Goal: Find specific page/section: Find specific page/section

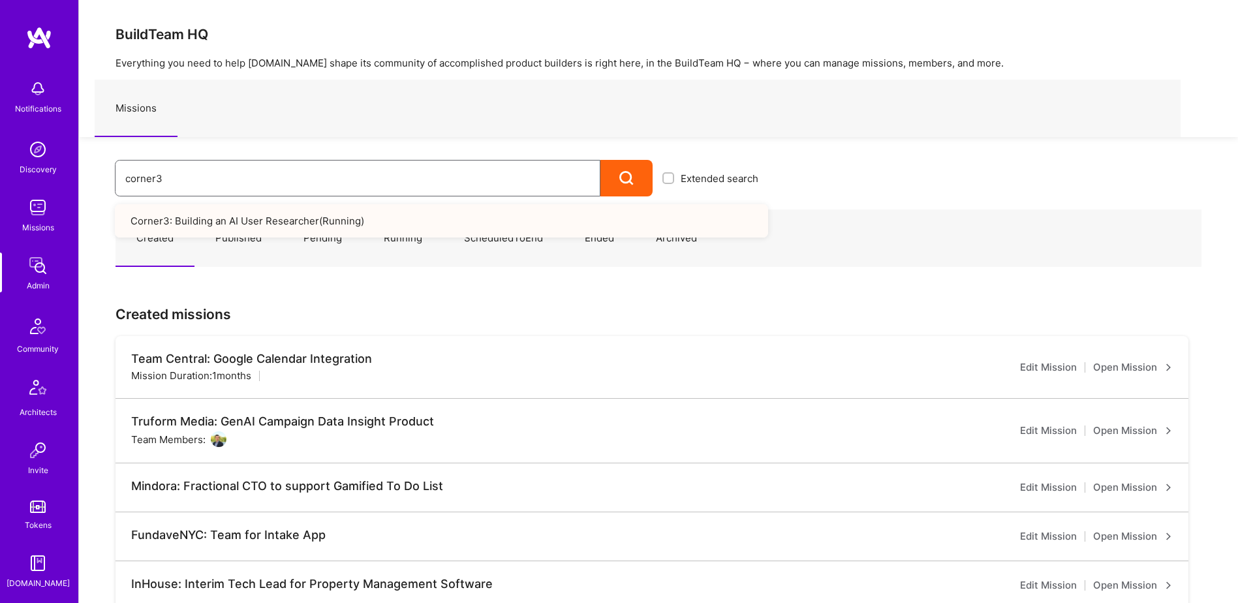
click at [247, 176] on input "corner3" at bounding box center [357, 178] width 465 height 33
click at [29, 180] on div "Notifications Discovery Missions Admin Community Architects Invite Tokens A.Gui…" at bounding box center [619, 468] width 1238 height 937
type input "d"
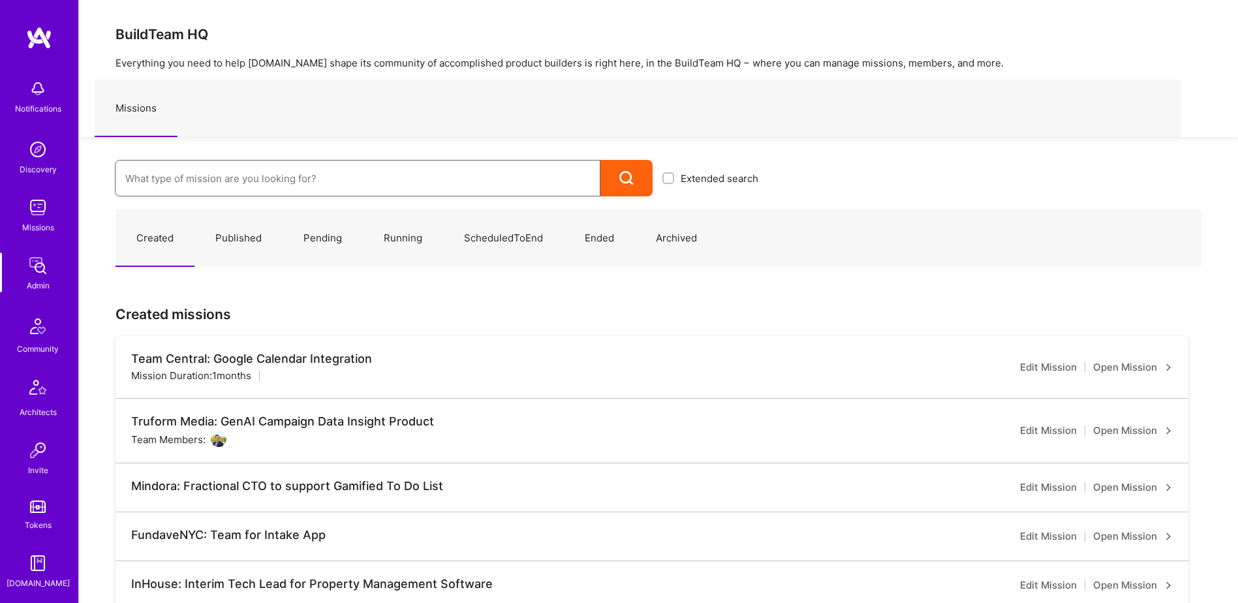
scroll to position [457, 0]
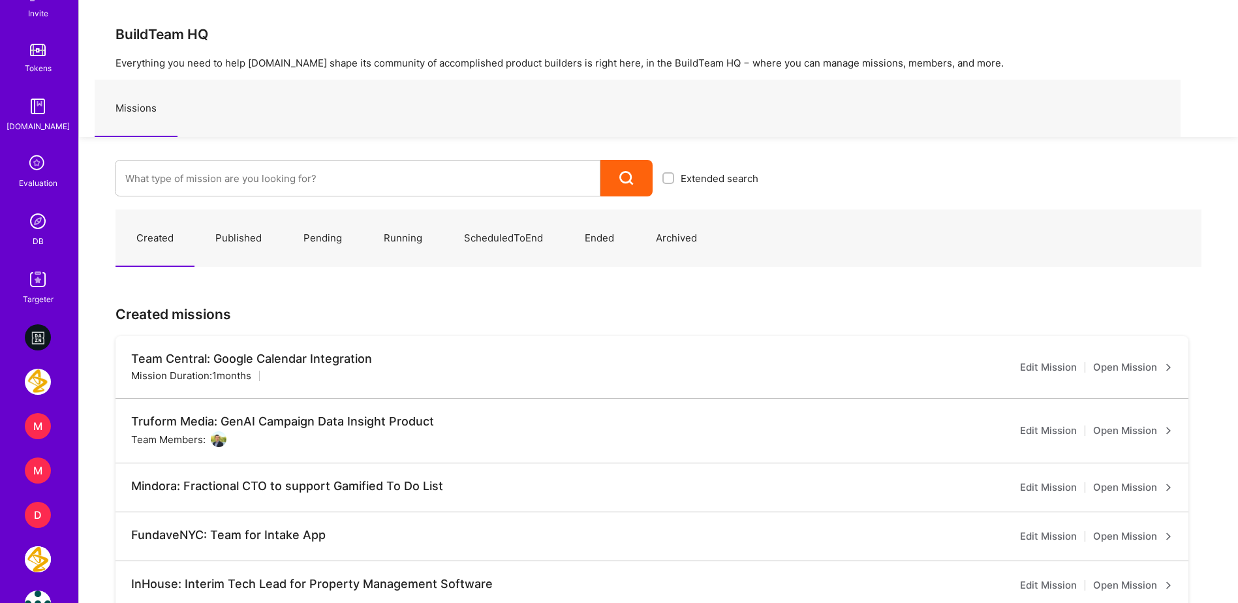
click at [40, 236] on link "DB" at bounding box center [37, 228] width 81 height 40
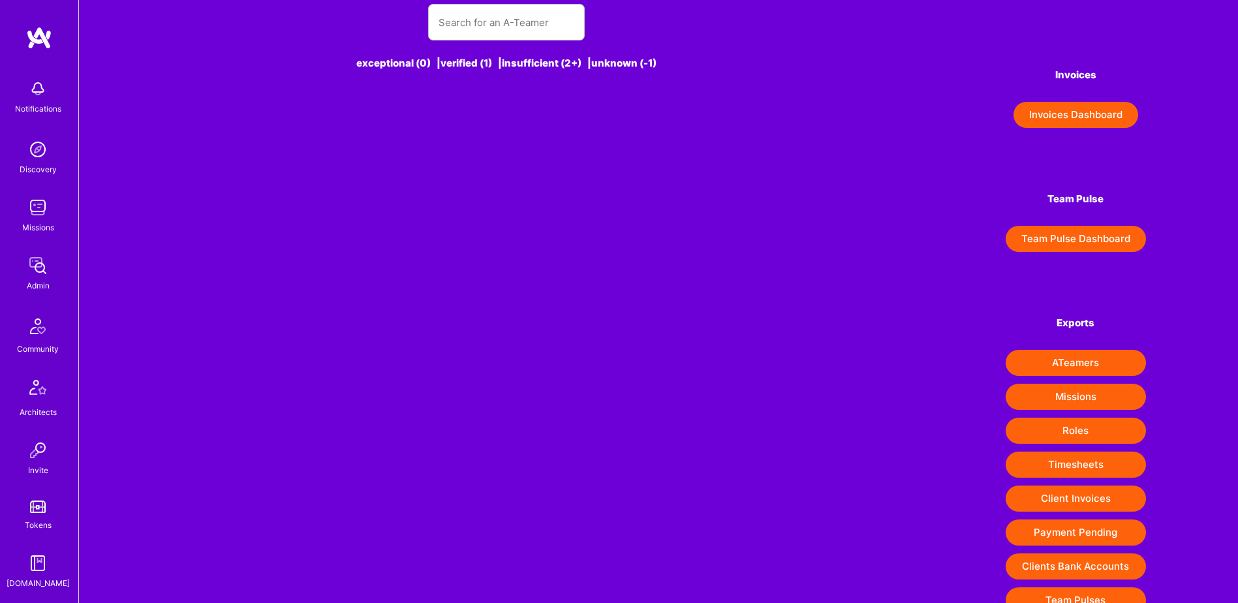
scroll to position [64, 0]
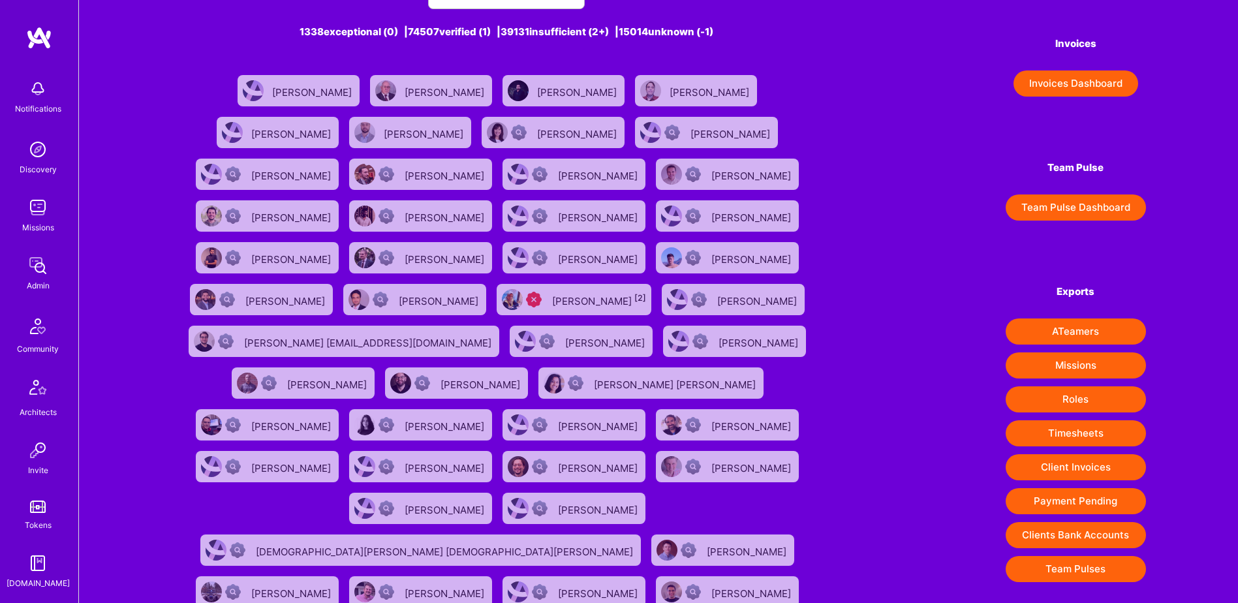
click at [1080, 471] on button "Client Invoices" at bounding box center [1076, 467] width 140 height 26
click at [52, 256] on link "Admin" at bounding box center [37, 273] width 81 height 40
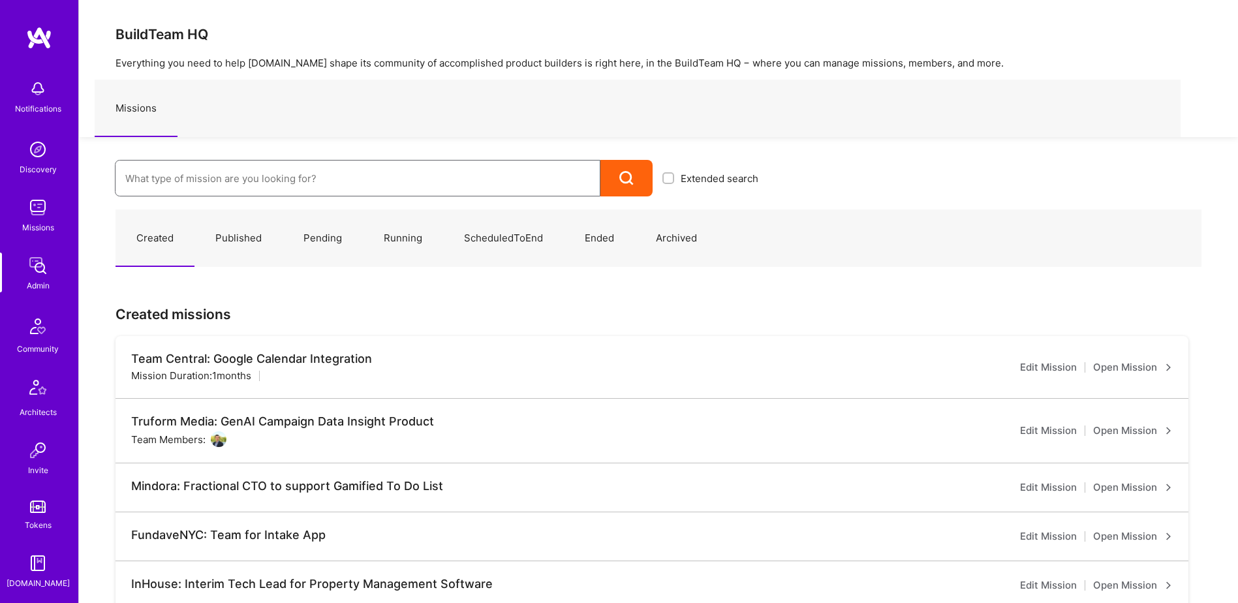
click at [257, 176] on input at bounding box center [357, 178] width 465 height 33
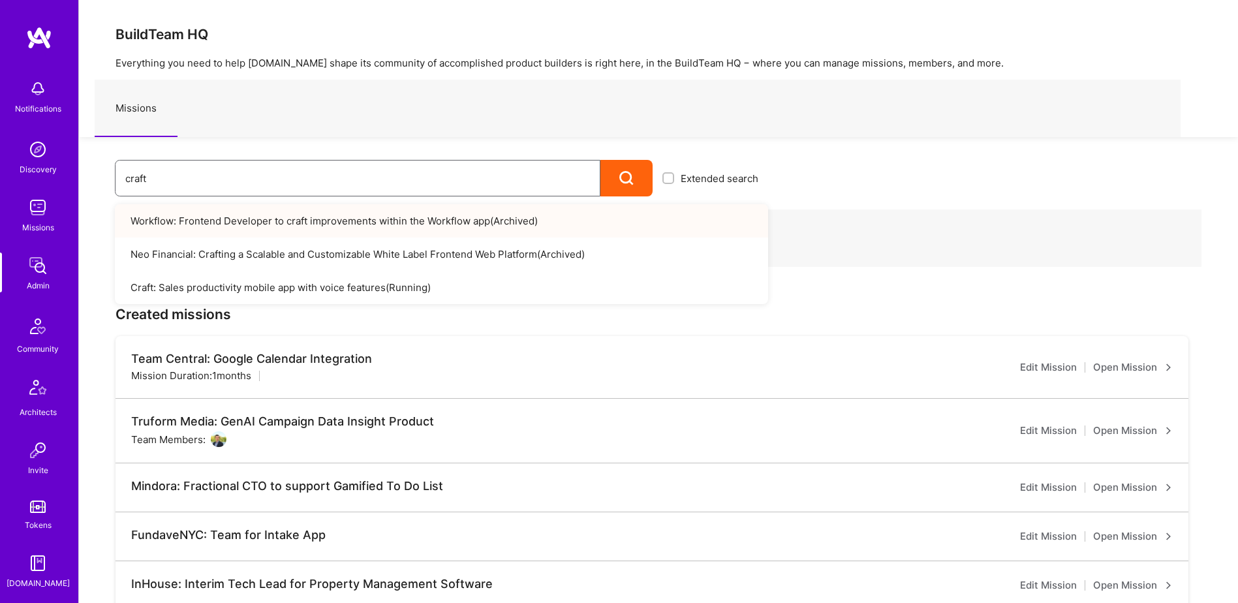
drag, startPoint x: 339, startPoint y: 184, endPoint x: 276, endPoint y: 179, distance: 63.5
click at [149, 184] on input "craft" at bounding box center [357, 178] width 465 height 33
type input "c"
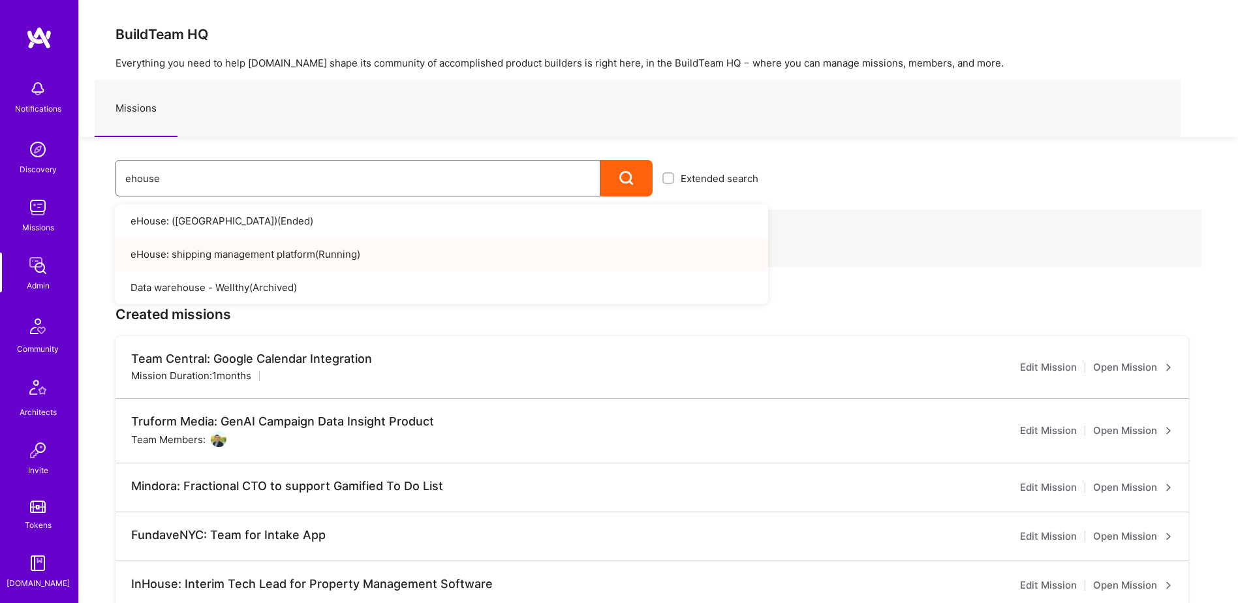
type input "ehouse"
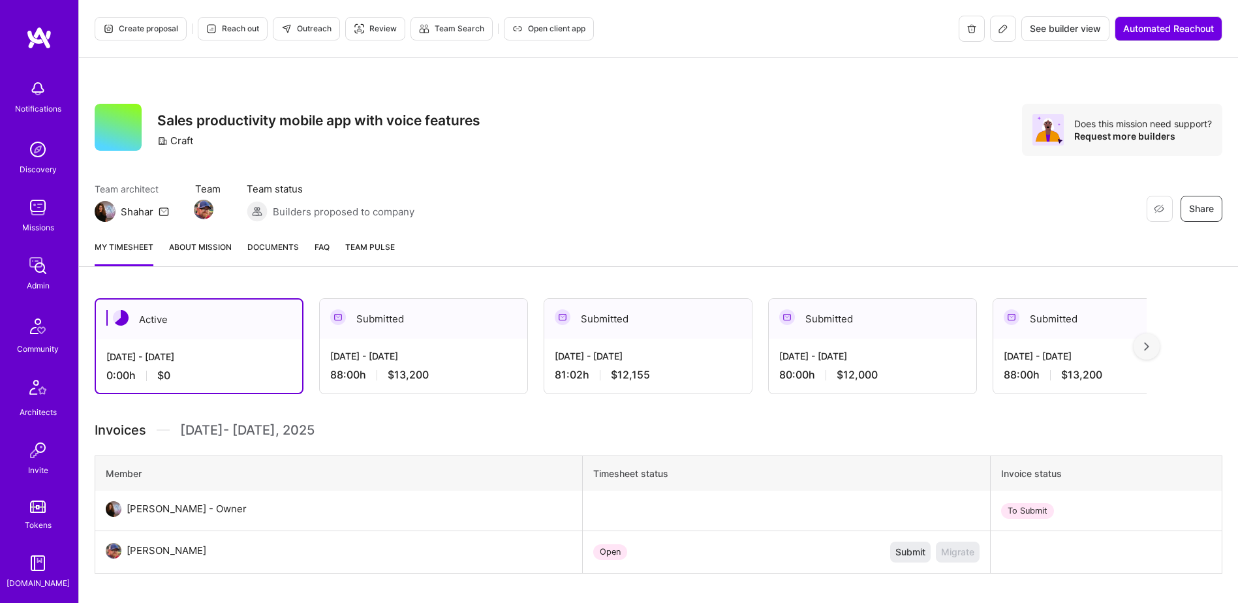
click at [281, 253] on span "Documents" at bounding box center [273, 247] width 52 height 14
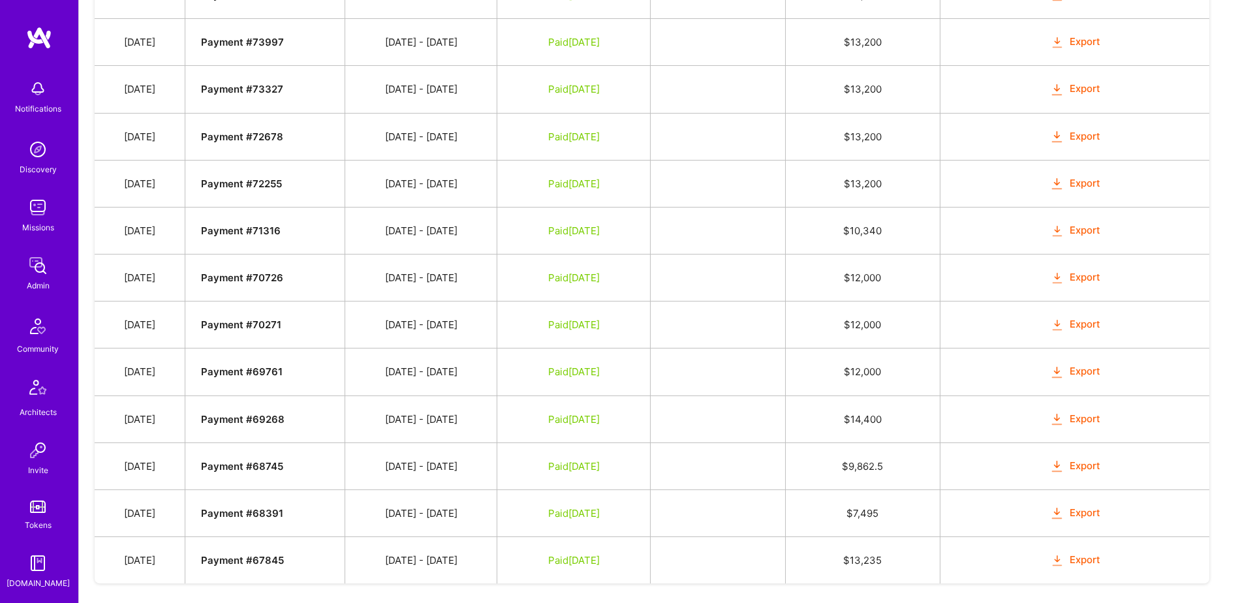
scroll to position [1315, 0]
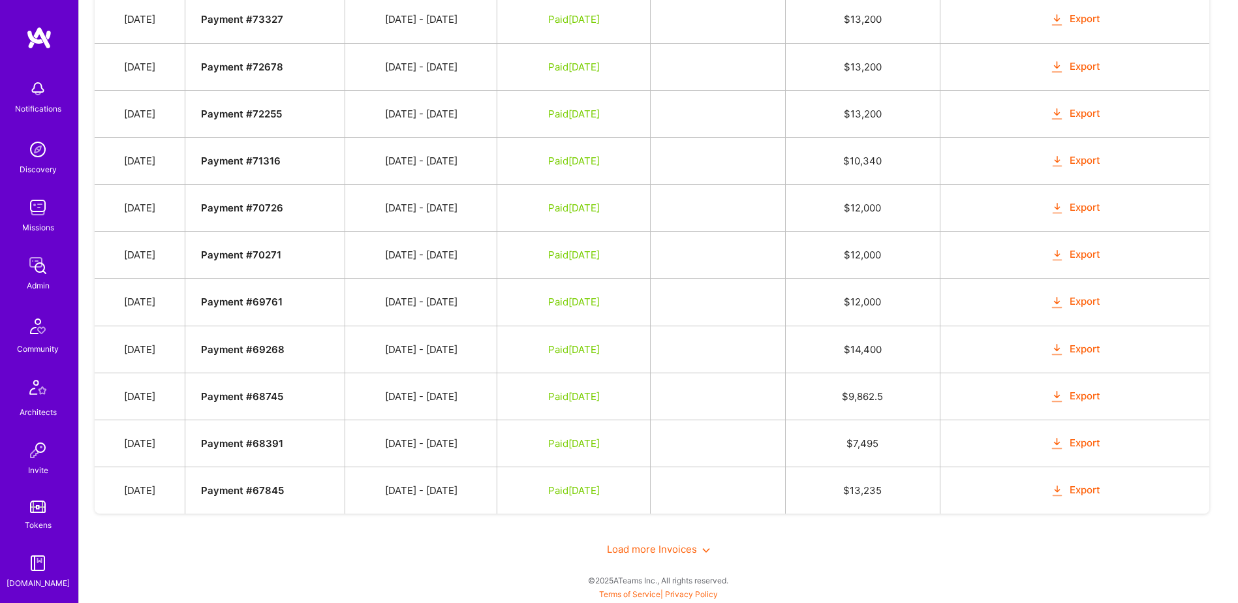
click at [659, 544] on span "Load more Invoices" at bounding box center [658, 549] width 103 height 12
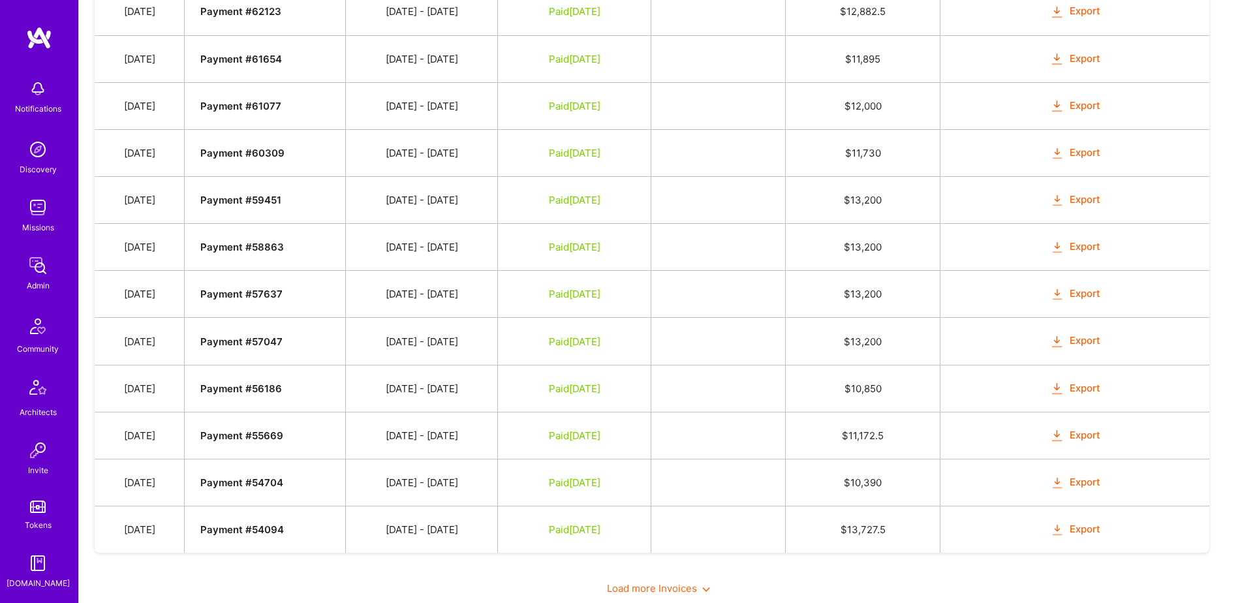
scroll to position [2257, 0]
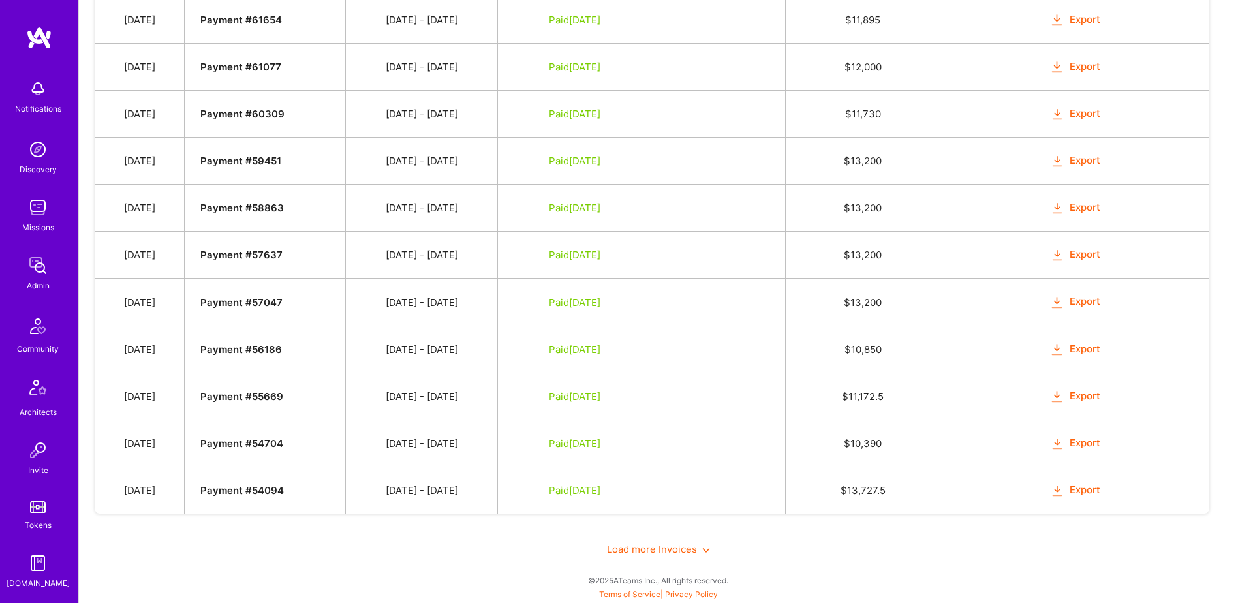
click at [642, 549] on span "Load more Invoices" at bounding box center [658, 549] width 103 height 12
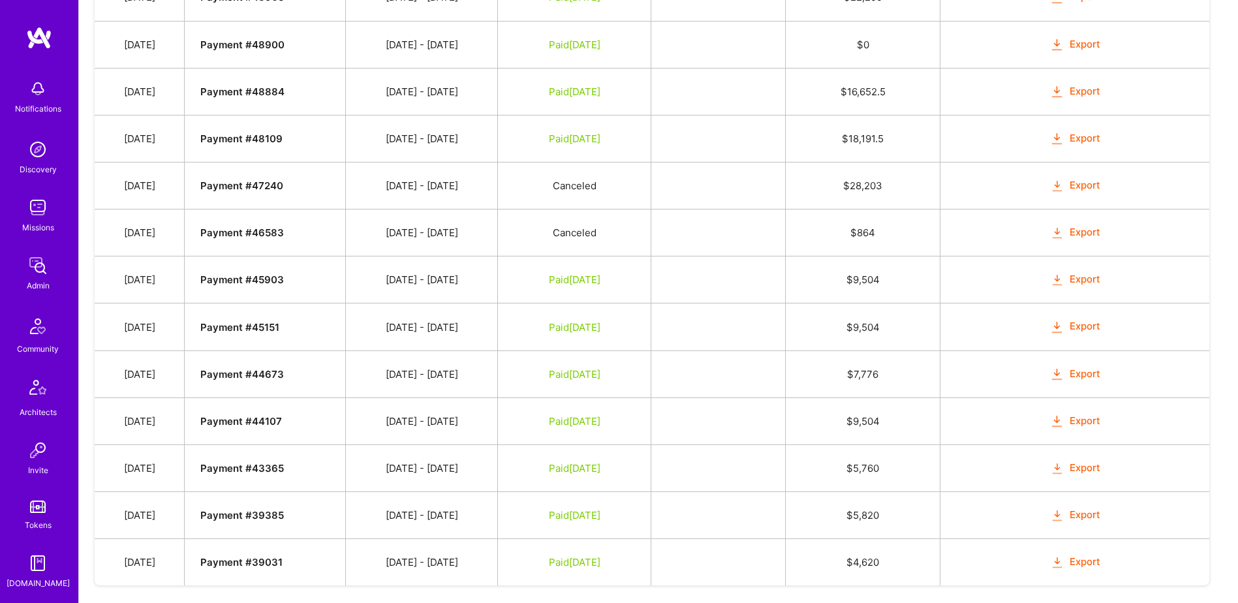
scroll to position [3198, 0]
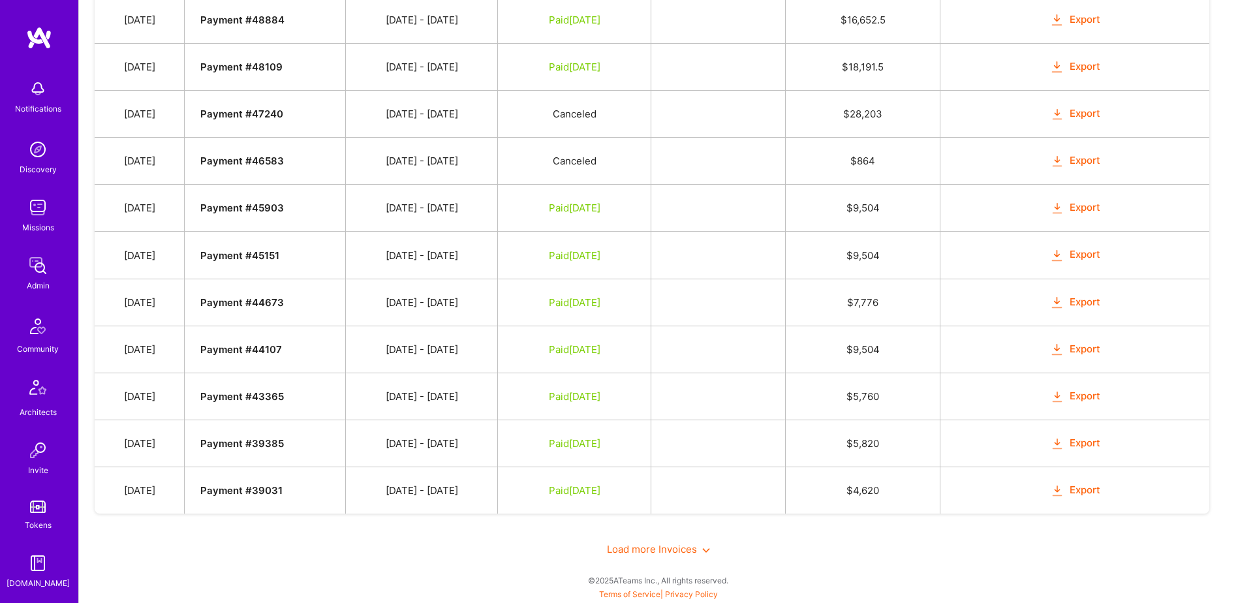
click at [646, 545] on span "Load more Invoices" at bounding box center [658, 549] width 103 height 12
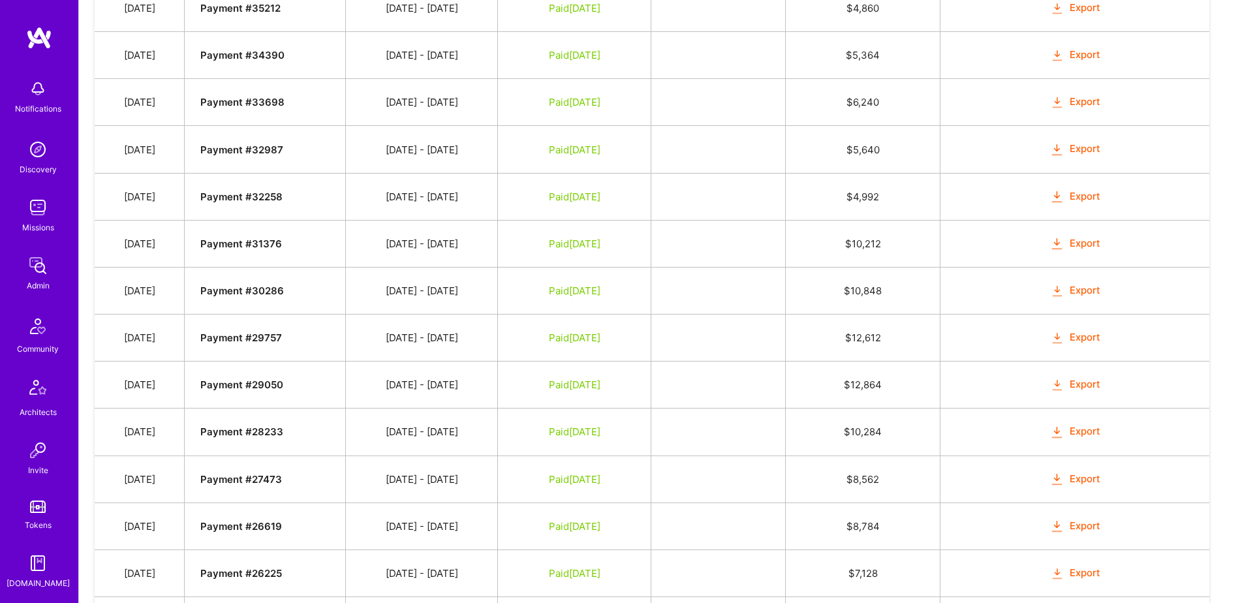
scroll to position [4141, 0]
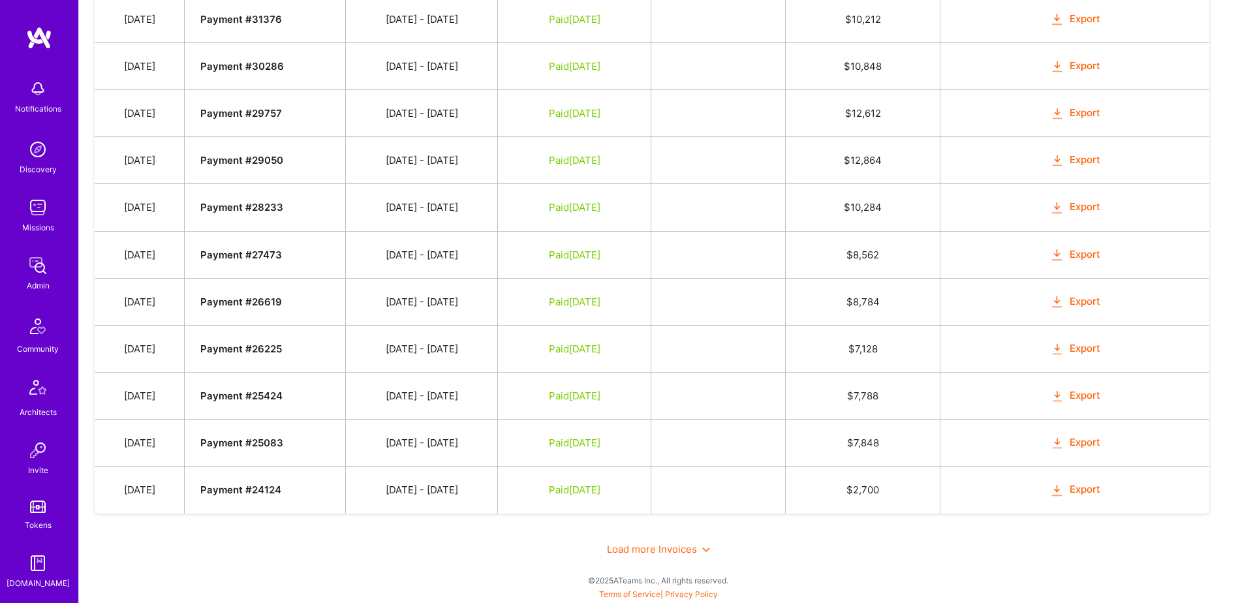
click at [653, 561] on div "Load more Invoices" at bounding box center [659, 549] width 1128 height 45
click at [651, 548] on span "Load more Invoices" at bounding box center [658, 549] width 103 height 12
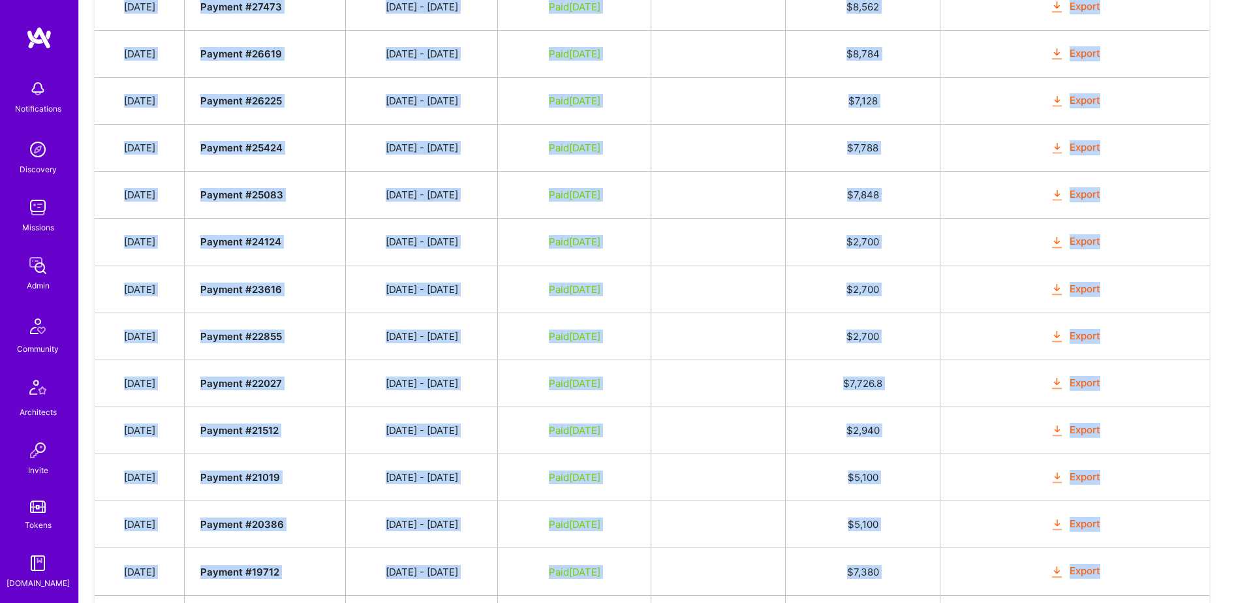
scroll to position [4991, 0]
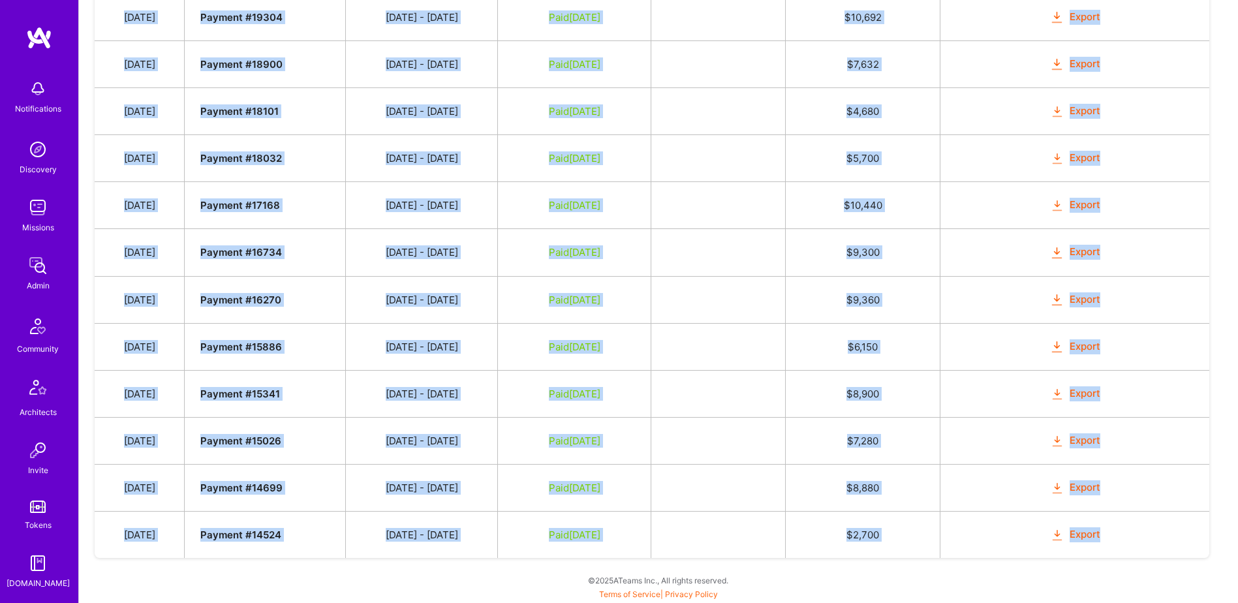
drag, startPoint x: 130, startPoint y: 453, endPoint x: 1131, endPoint y: 557, distance: 1006.1
copy tbody "Oct 4, 2025 Payment # 78343 09/16 - 09/30/2025 Submitted $ 13,200 Mark as Paid …"
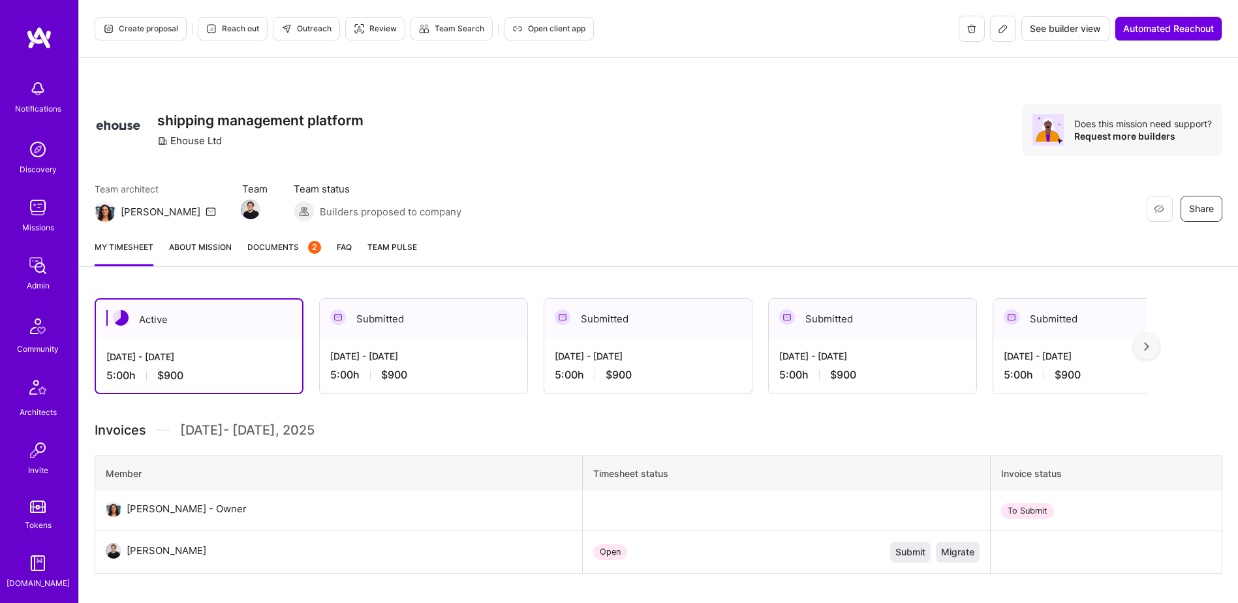
click at [305, 256] on link "Documents 2" at bounding box center [284, 253] width 74 height 26
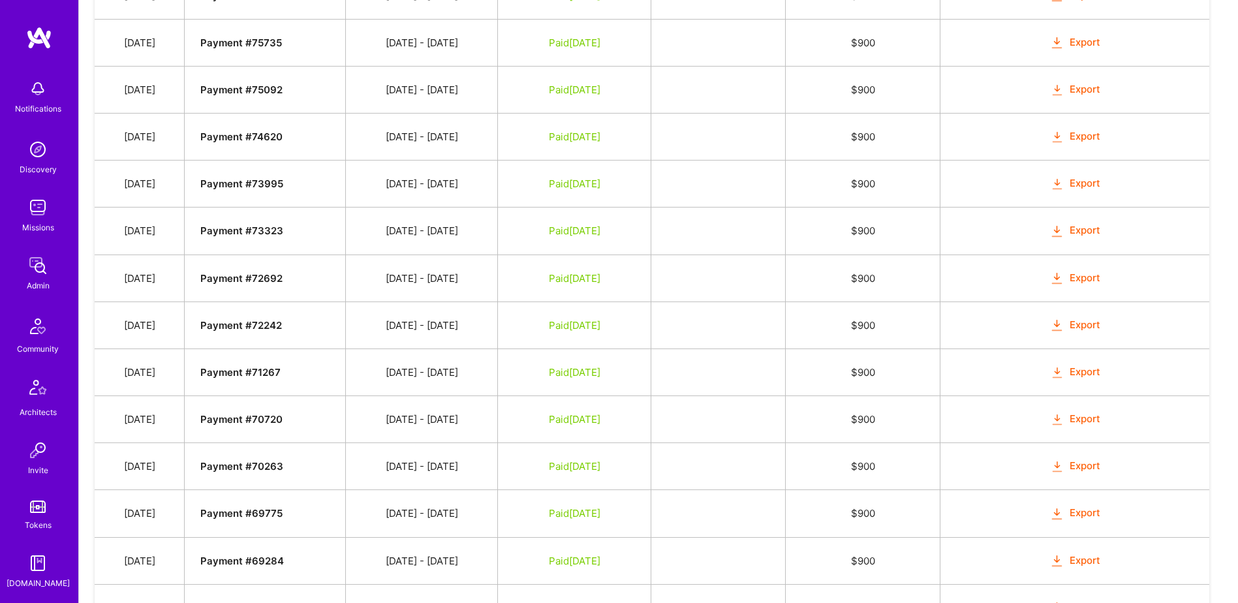
scroll to position [1018, 0]
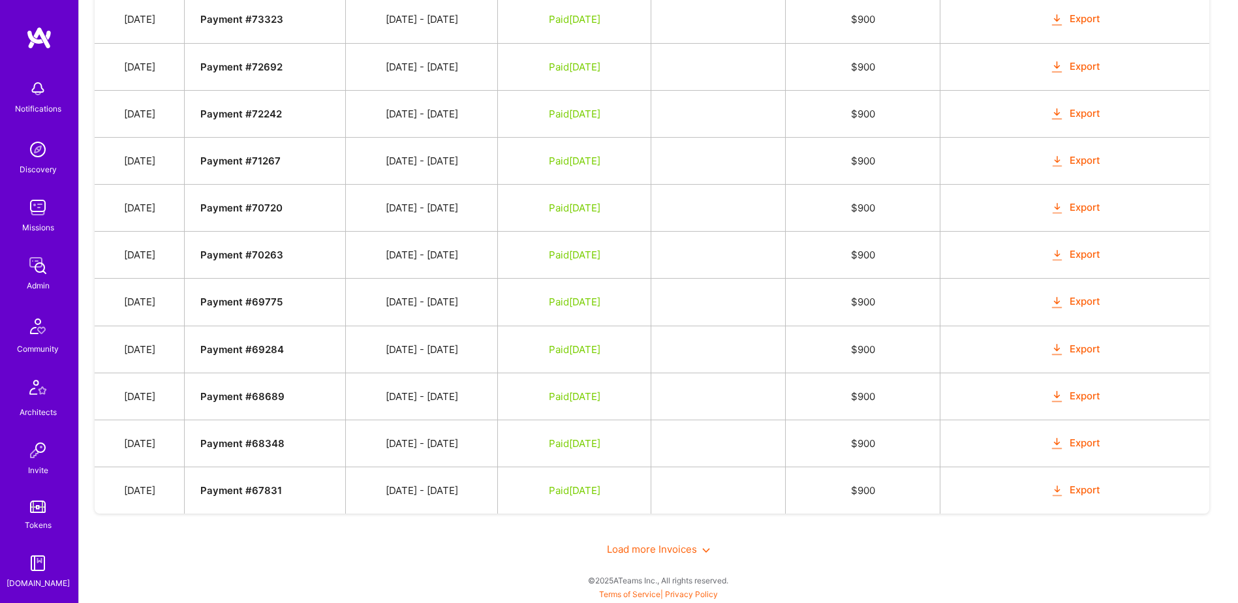
click at [671, 554] on span "Load more Invoices" at bounding box center [658, 549] width 103 height 12
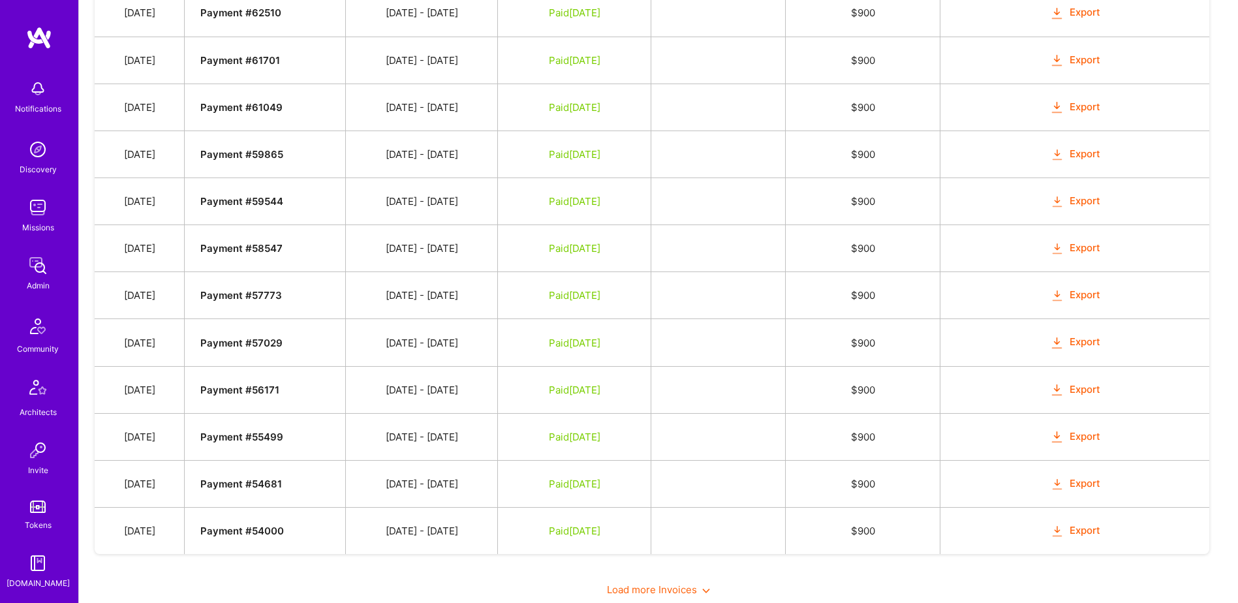
scroll to position [1960, 0]
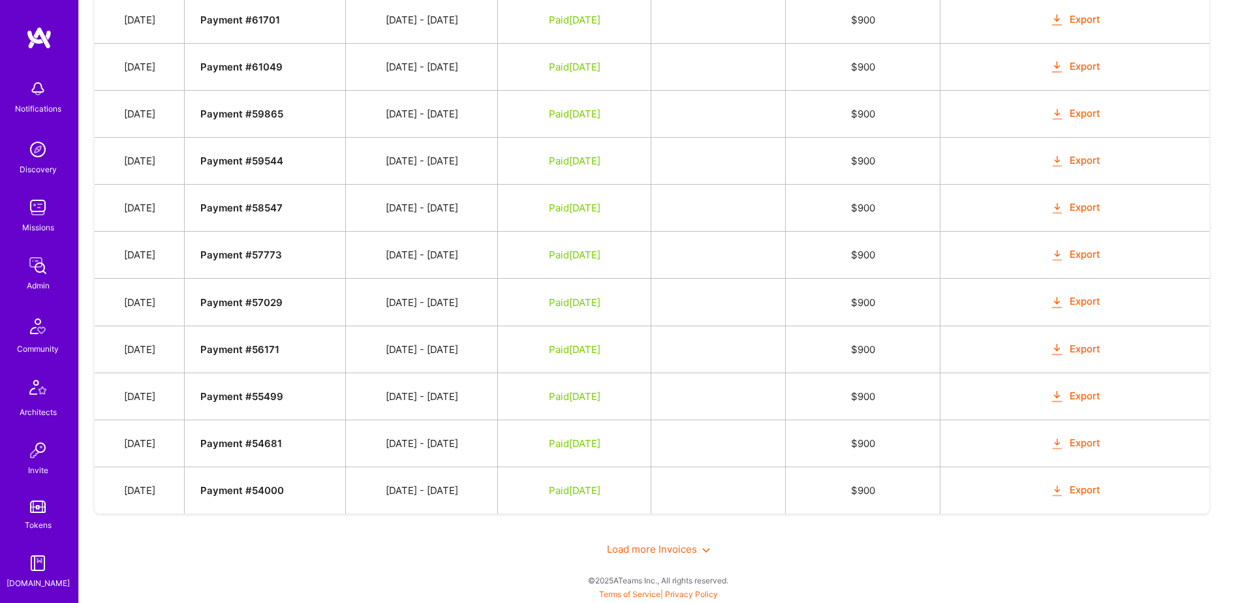
click at [649, 550] on span "Load more Invoices" at bounding box center [658, 549] width 103 height 12
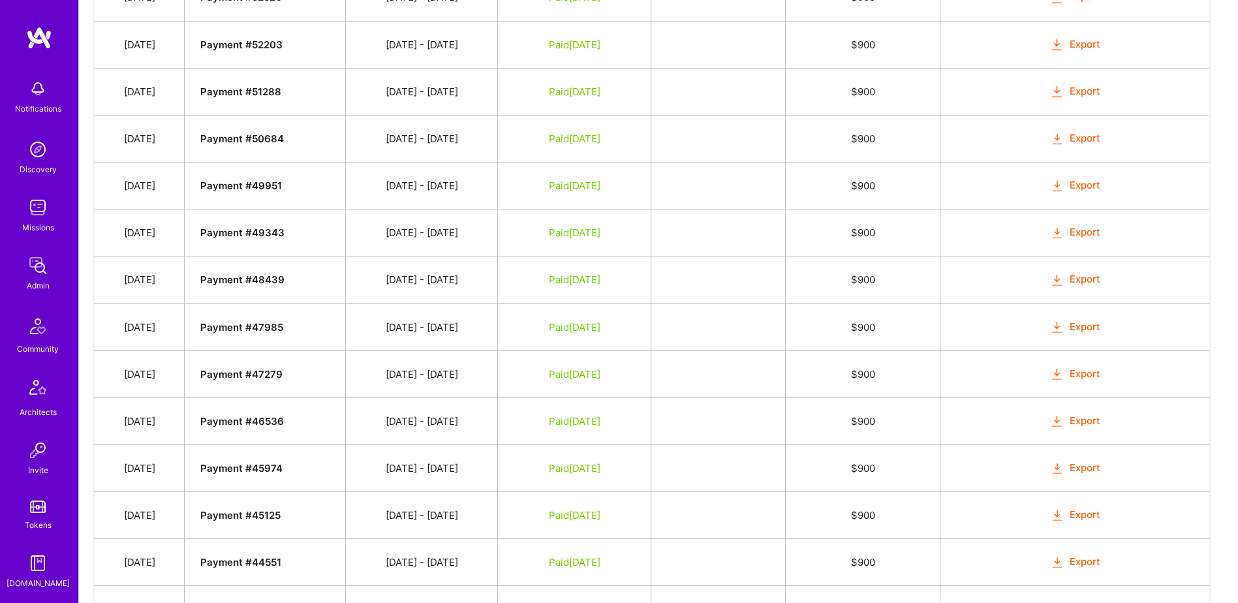
scroll to position [2901, 0]
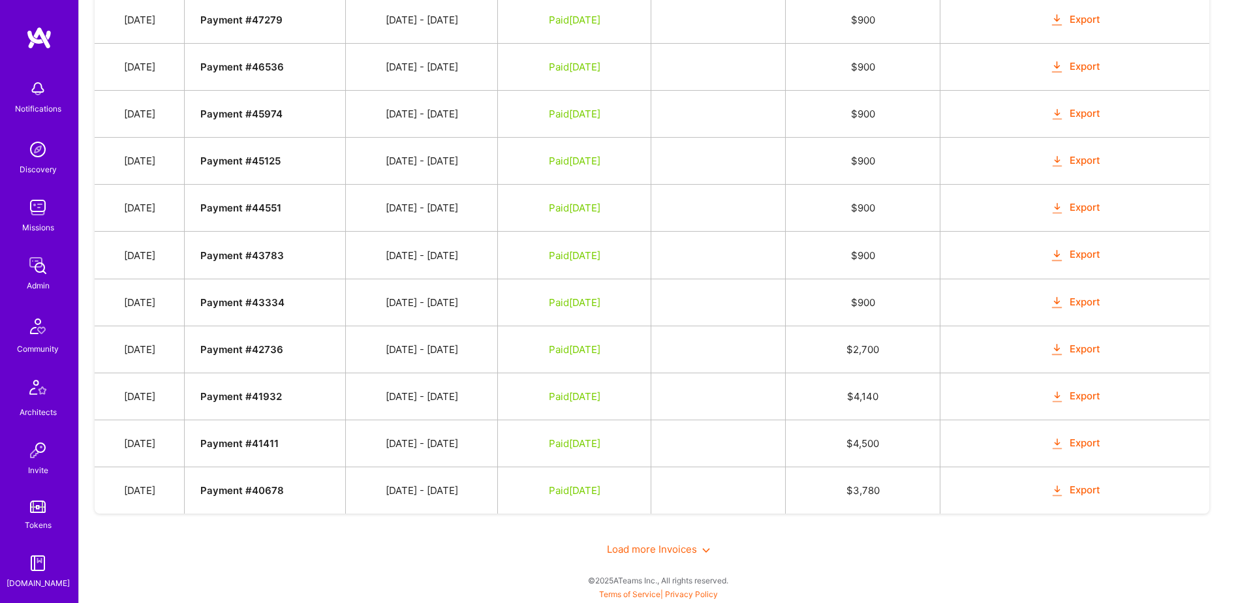
click at [642, 550] on span "Load more Invoices" at bounding box center [658, 549] width 103 height 12
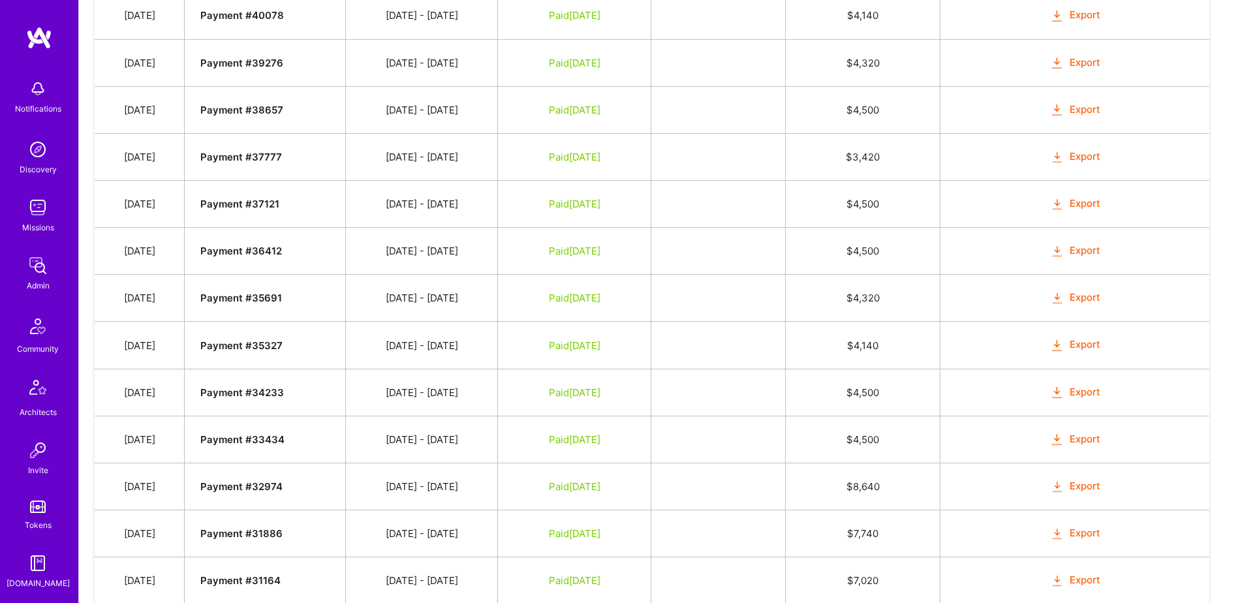
scroll to position [3844, 0]
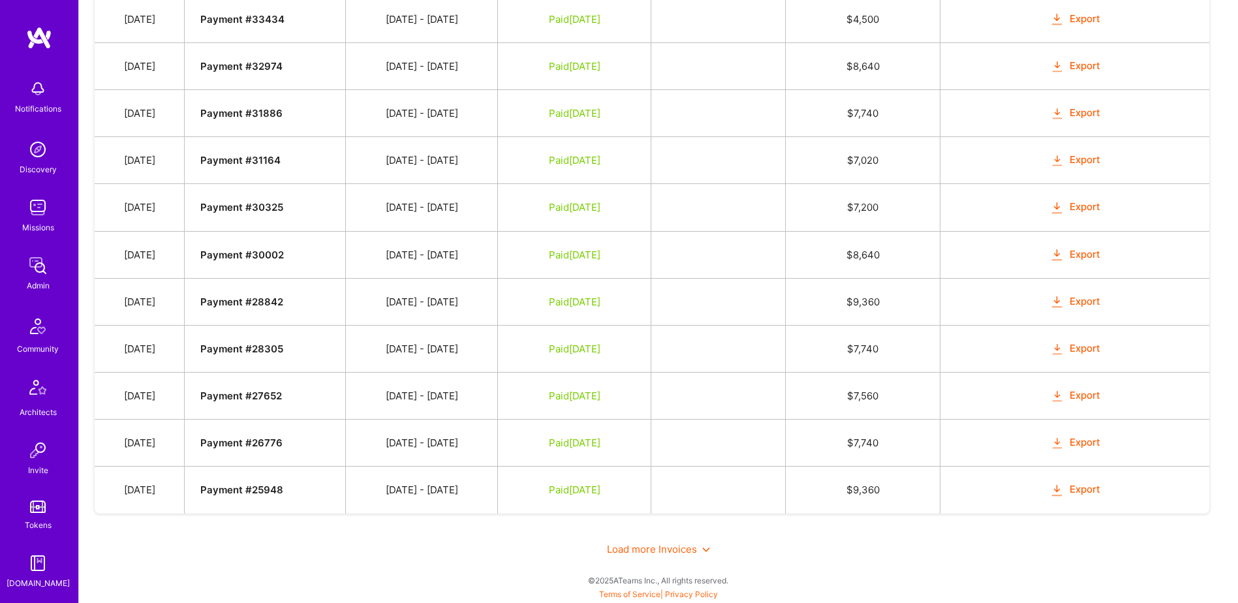
click at [642, 546] on span "Load more Invoices" at bounding box center [658, 549] width 103 height 12
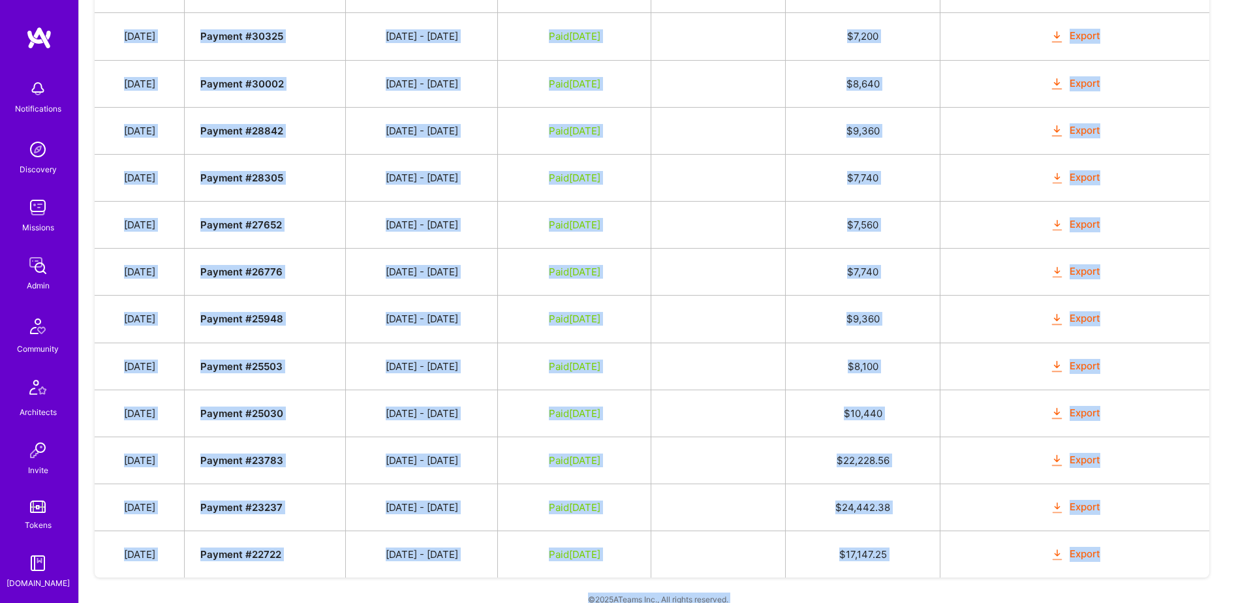
scroll to position [4034, 0]
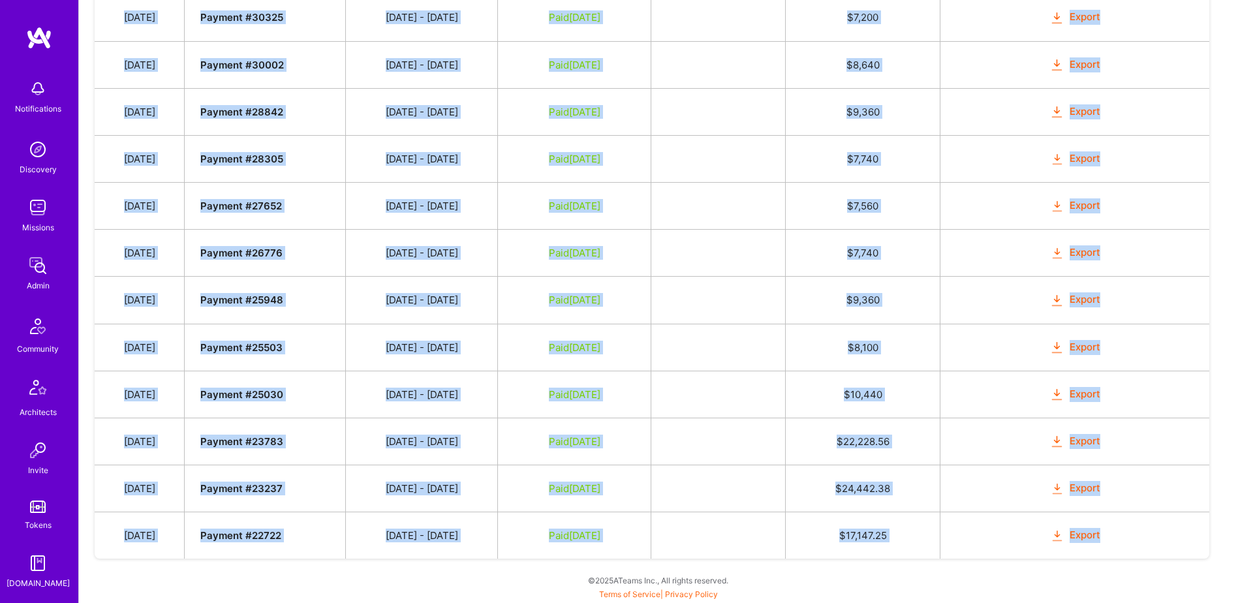
drag, startPoint x: 129, startPoint y: 172, endPoint x: 1126, endPoint y: 532, distance: 1059.7
copy tbody "[DATE] Payment # 78483 [DATE] - [DATE] Submitted $ 900 Mark as Paid Cancel Expo…"
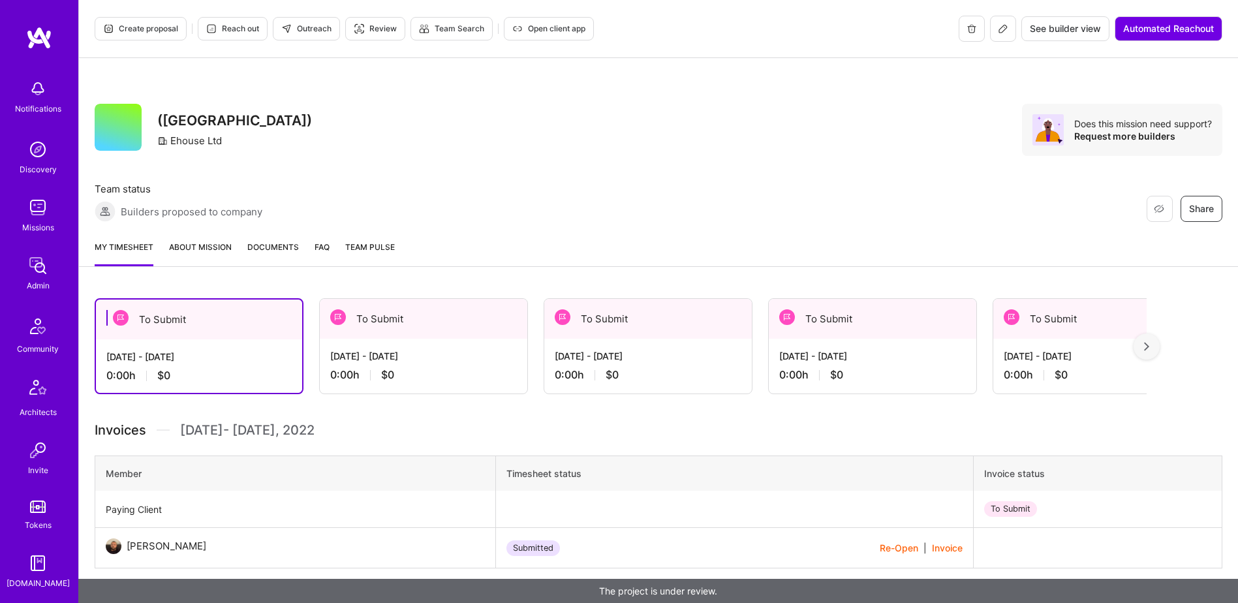
click at [265, 242] on span "Documents" at bounding box center [273, 247] width 52 height 14
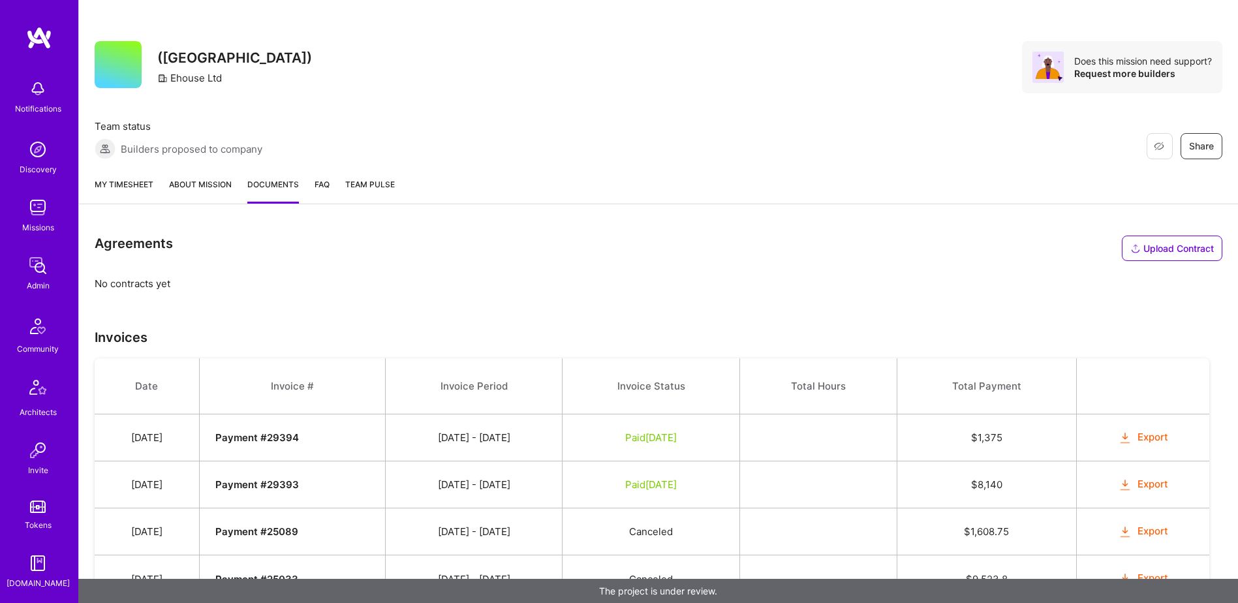
scroll to position [106, 0]
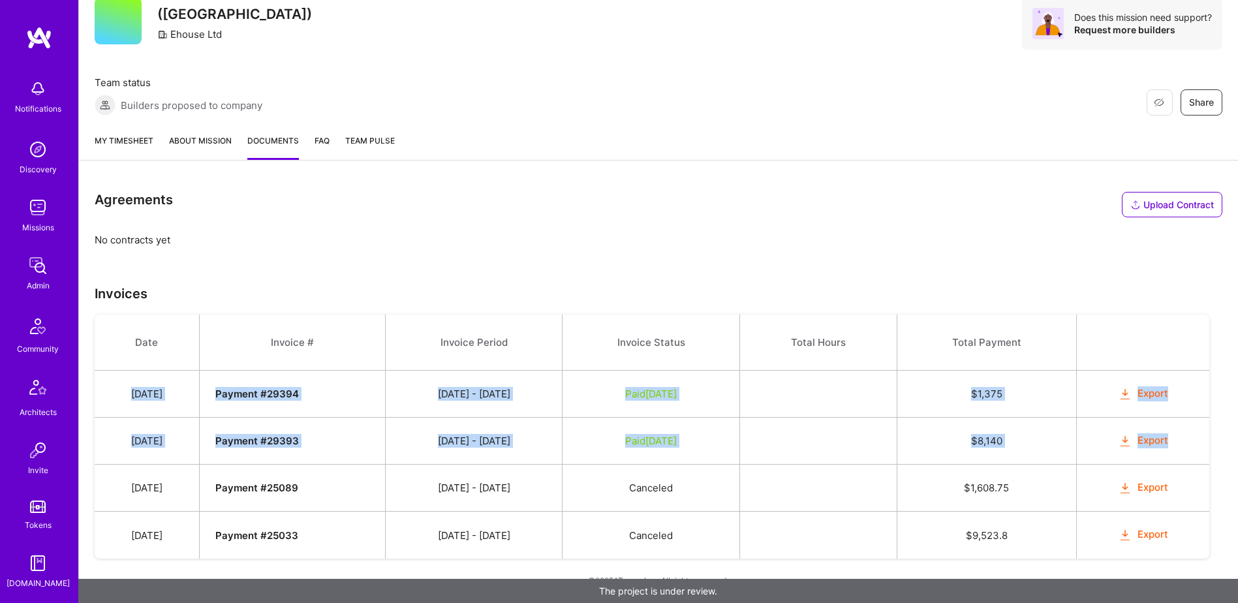
drag, startPoint x: 137, startPoint y: 393, endPoint x: 1191, endPoint y: 442, distance: 1054.7
click at [1191, 442] on tbody "Date Invoice # Invoice Period Invoice Status Total Hours Total Payment Aug 29, …" at bounding box center [652, 437] width 1115 height 244
copy tbody "Aug 29, 2022 Payment # 29394 05/16 - 05/31/2022 Paid Sep 26, 2022 $ 1,375 Expor…"
